Goal: Information Seeking & Learning: Learn about a topic

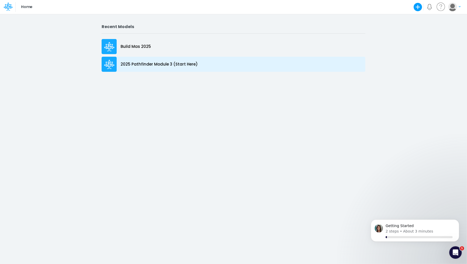
click at [139, 63] on p "2025 Pathfinder Module 3 (Start Here)" at bounding box center [159, 64] width 77 height 6
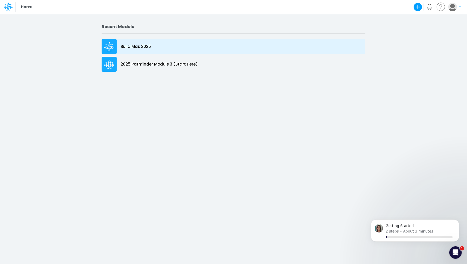
click at [130, 48] on p "Build Mas 2025" at bounding box center [136, 47] width 30 height 6
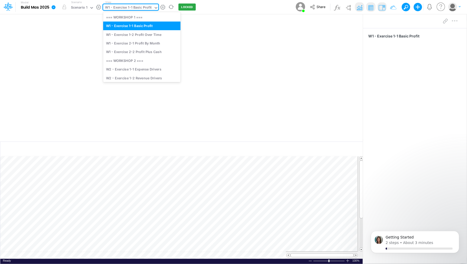
click at [154, 6] on icon at bounding box center [156, 7] width 5 height 5
click at [155, 76] on div "W2 - Exercise 1-2 Revenue Drivers" at bounding box center [141, 78] width 77 height 9
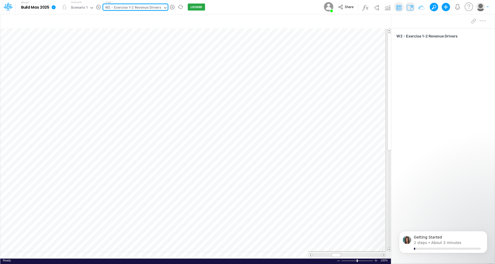
click at [52, 254] on table at bounding box center [195, 144] width 391 height 230
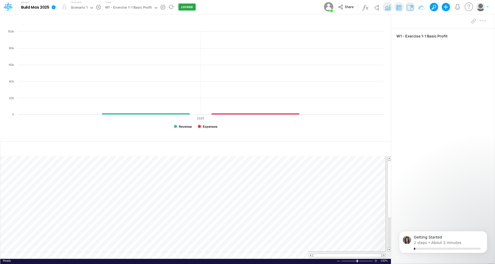
scroll to position [2, 0]
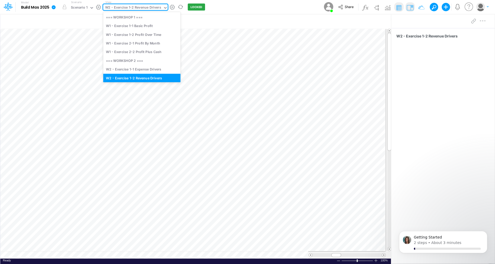
scroll to position [3, 0]
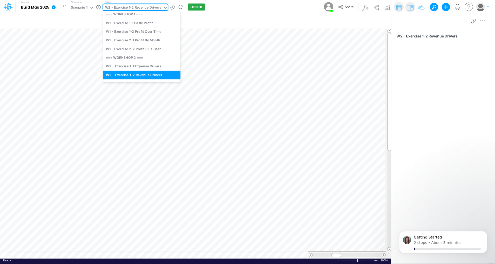
click at [163, 5] on icon at bounding box center [165, 7] width 5 height 5
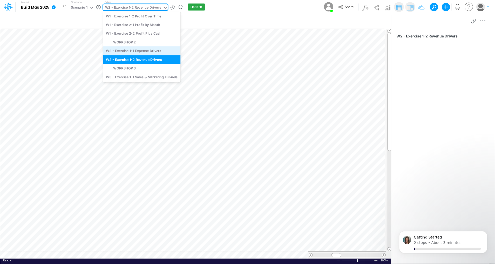
click at [158, 49] on div "W2 - Exercise 1-1 Expense Drivers" at bounding box center [141, 50] width 77 height 9
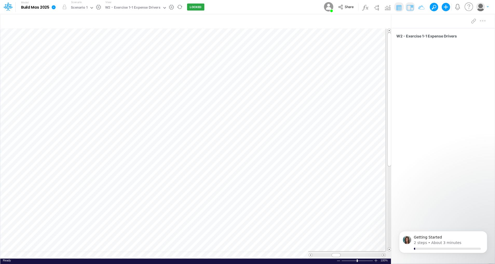
scroll to position [2, 0]
click at [391, 8] on img at bounding box center [388, 7] width 8 height 8
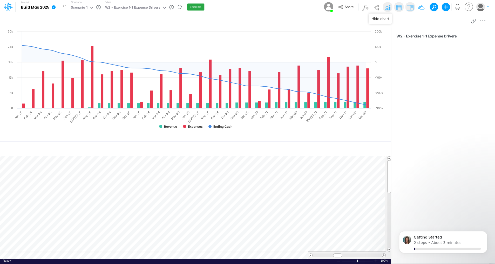
click at [388, 6] on img at bounding box center [388, 7] width 8 height 8
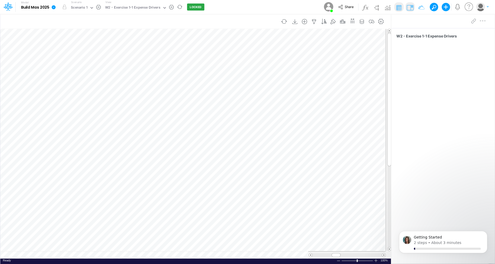
scroll to position [2, 1]
